Goal: Navigation & Orientation: Find specific page/section

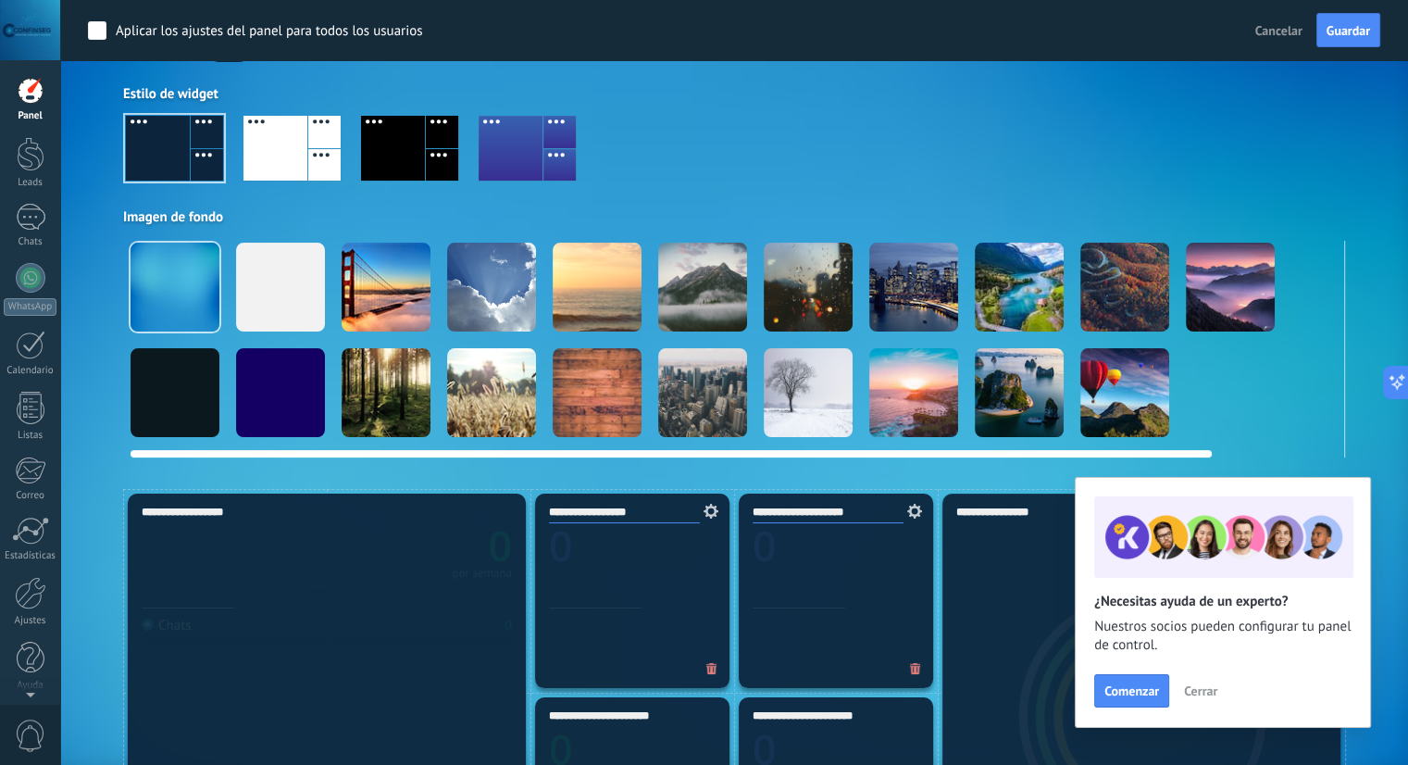
scroll to position [166, 0]
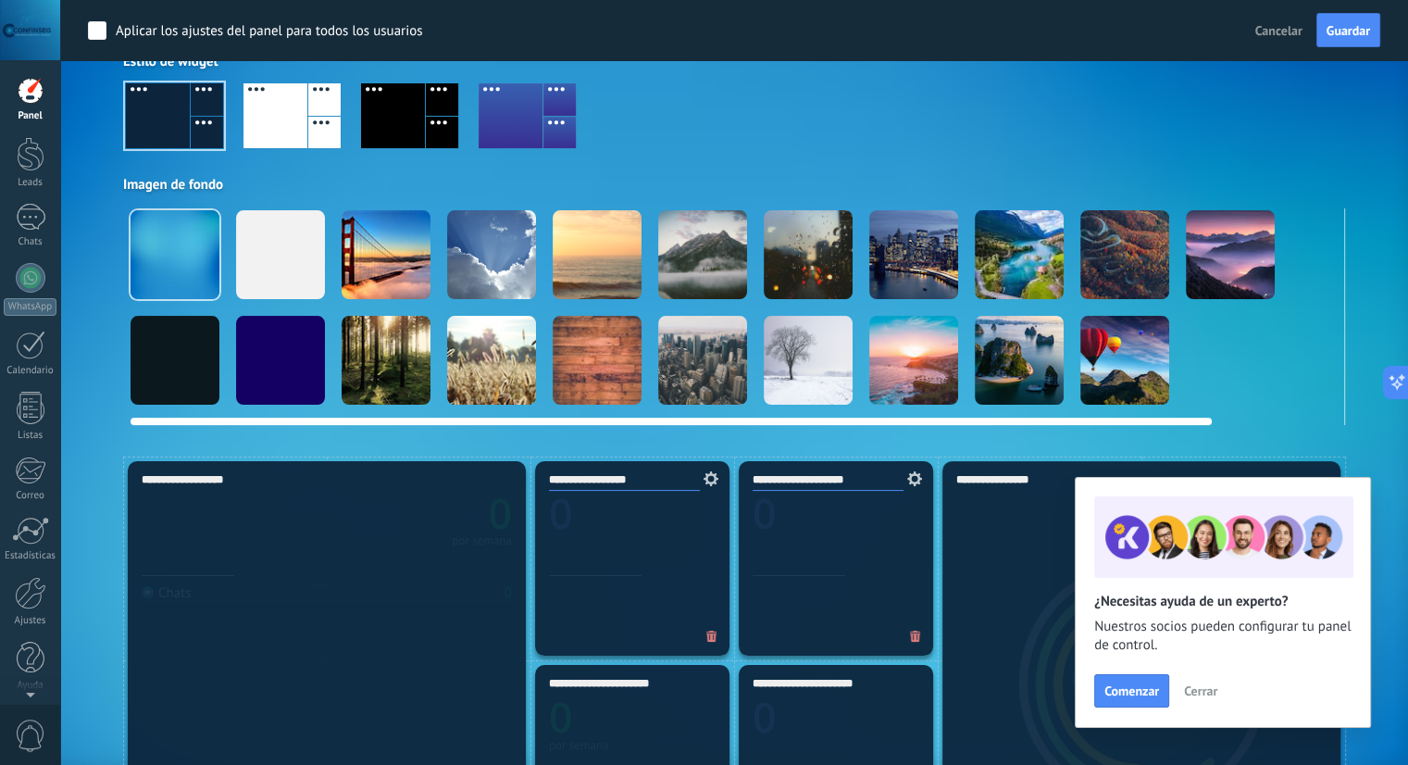
click at [191, 266] on div at bounding box center [175, 254] width 89 height 89
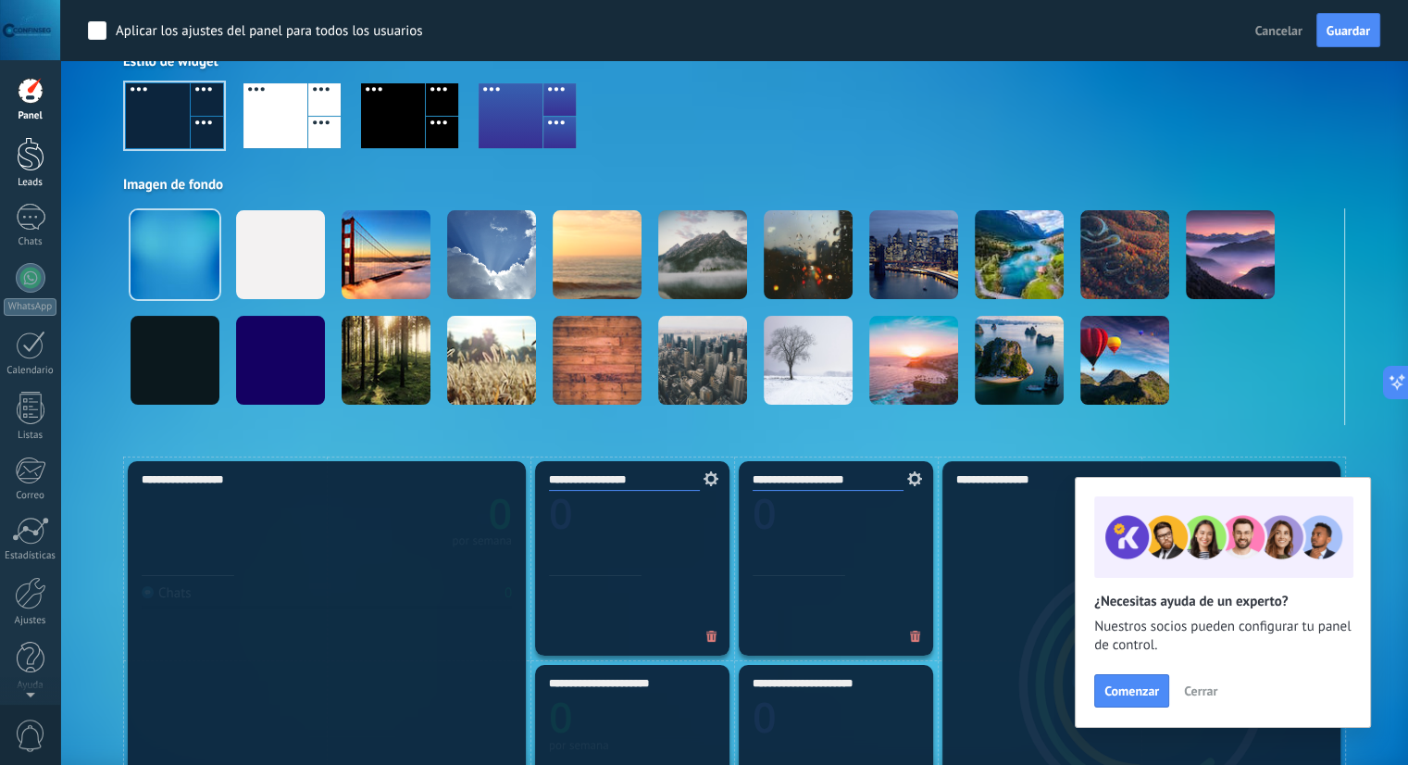
click at [42, 155] on div at bounding box center [31, 154] width 28 height 34
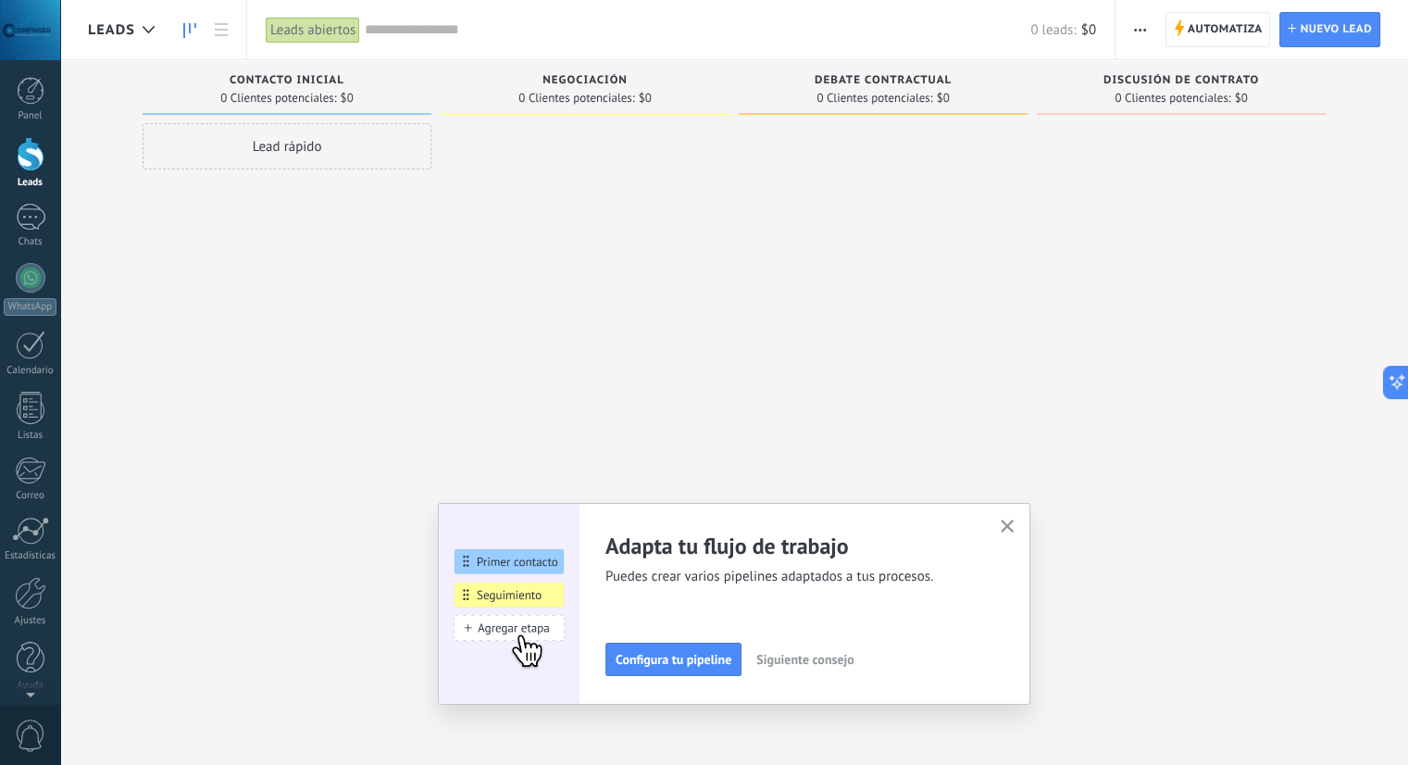
click at [1015, 532] on span "button" at bounding box center [1008, 527] width 14 height 16
